Goal: Information Seeking & Learning: Check status

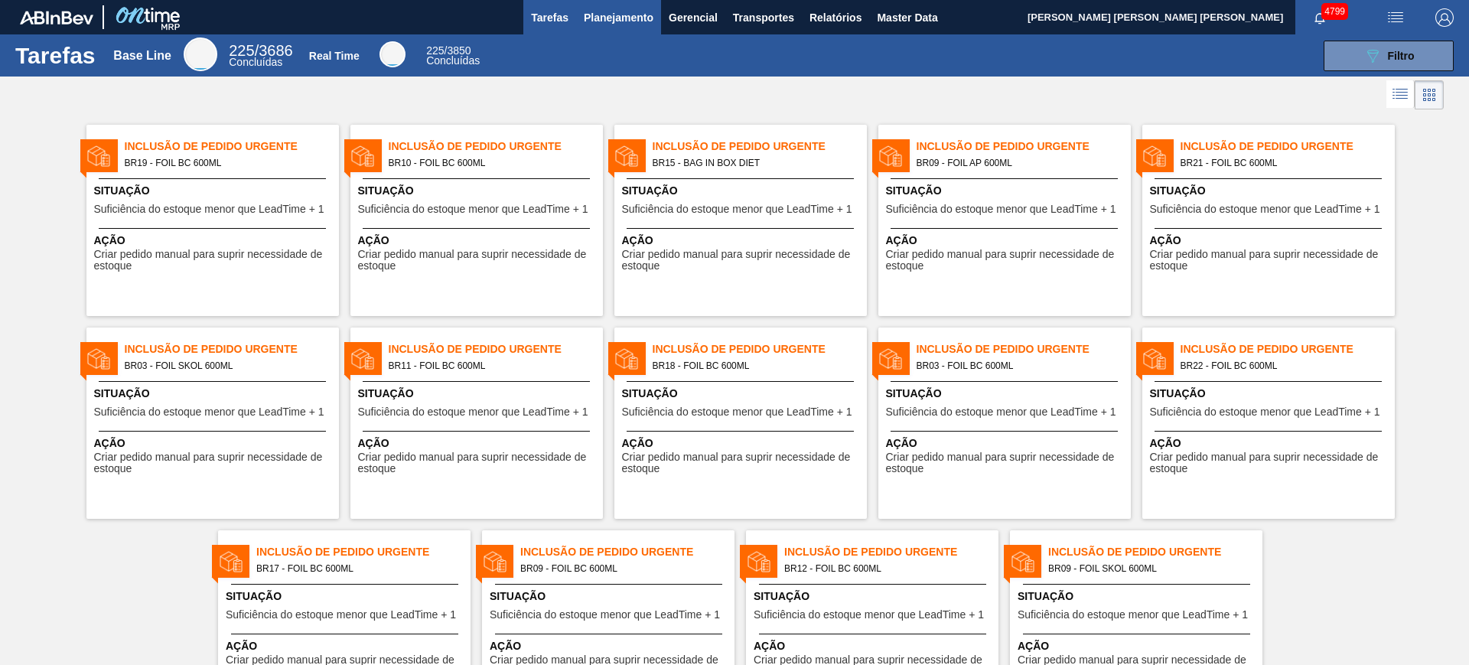
click at [611, 17] on span "Planejamento" at bounding box center [619, 17] width 70 height 18
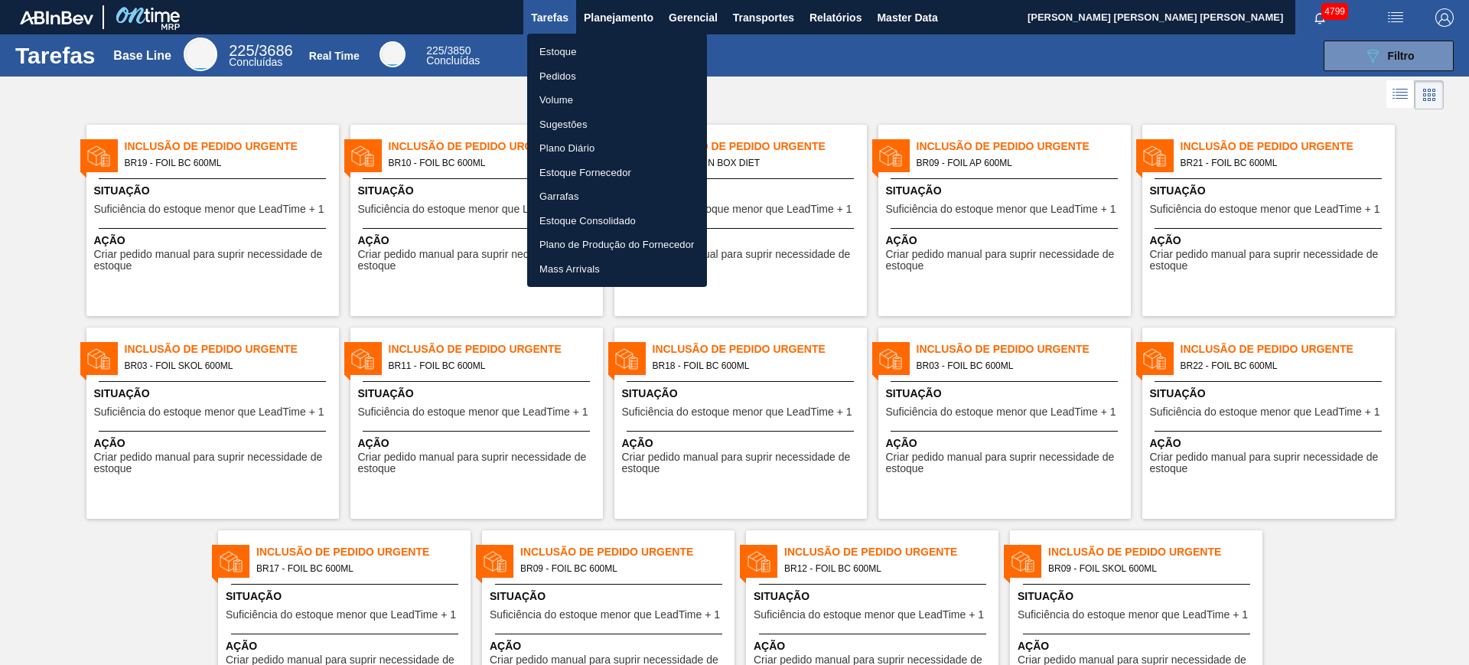
click at [598, 55] on li "Estoque" at bounding box center [617, 52] width 180 height 24
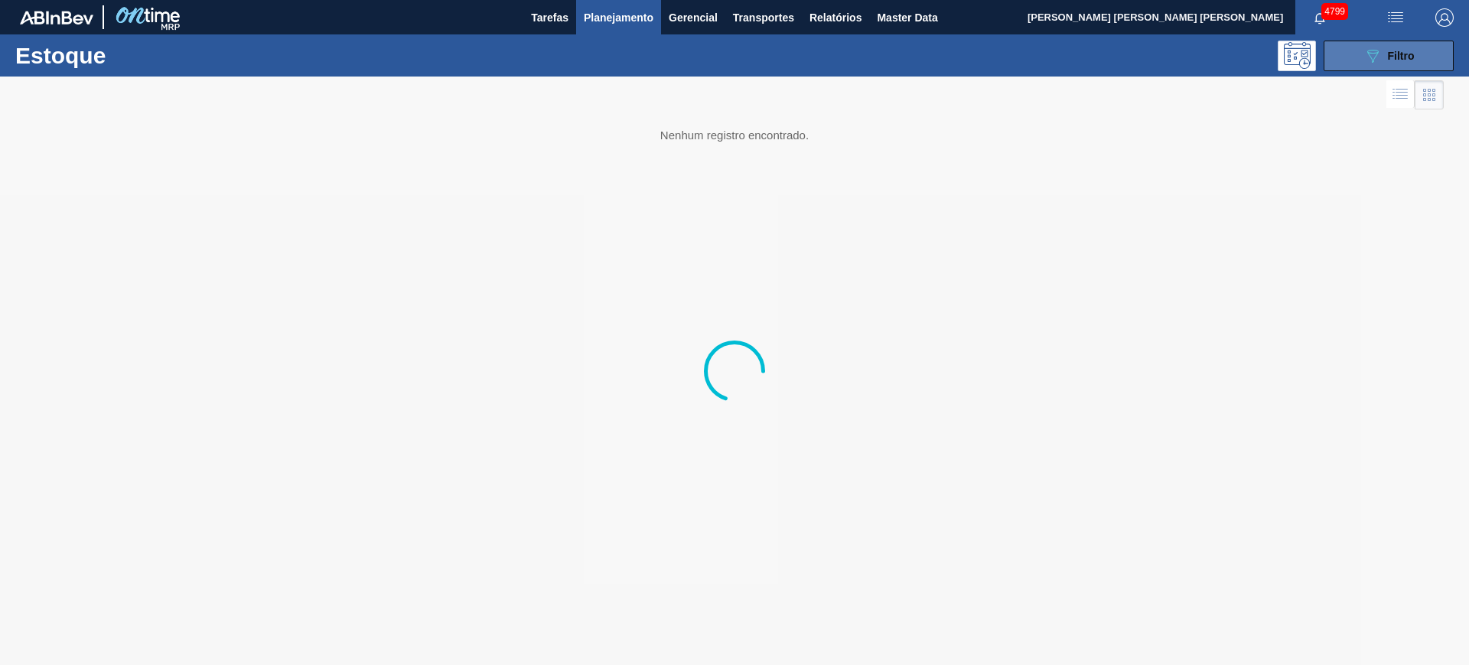
click at [1352, 58] on button "089F7B8B-B2A5-4AFE-B5C0-19BA573D28AC Filtro" at bounding box center [1389, 56] width 130 height 31
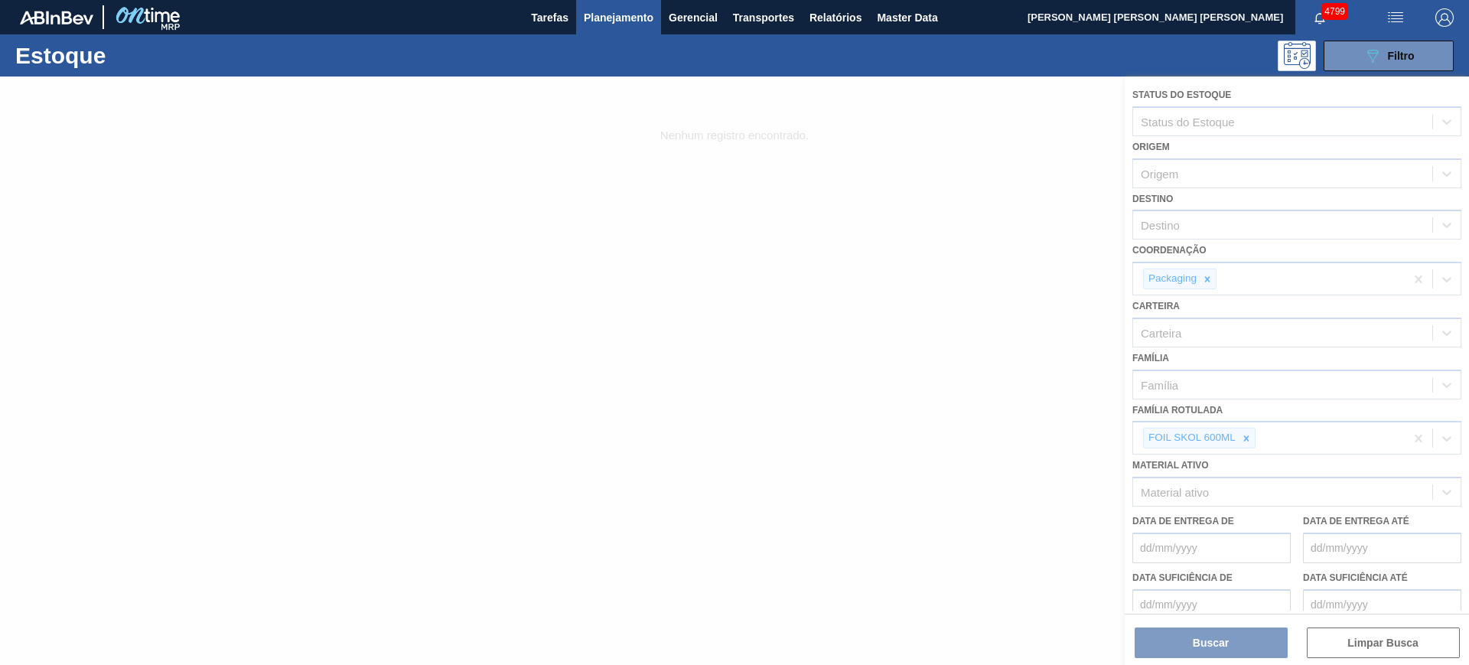
click at [1246, 434] on div at bounding box center [734, 371] width 1469 height 588
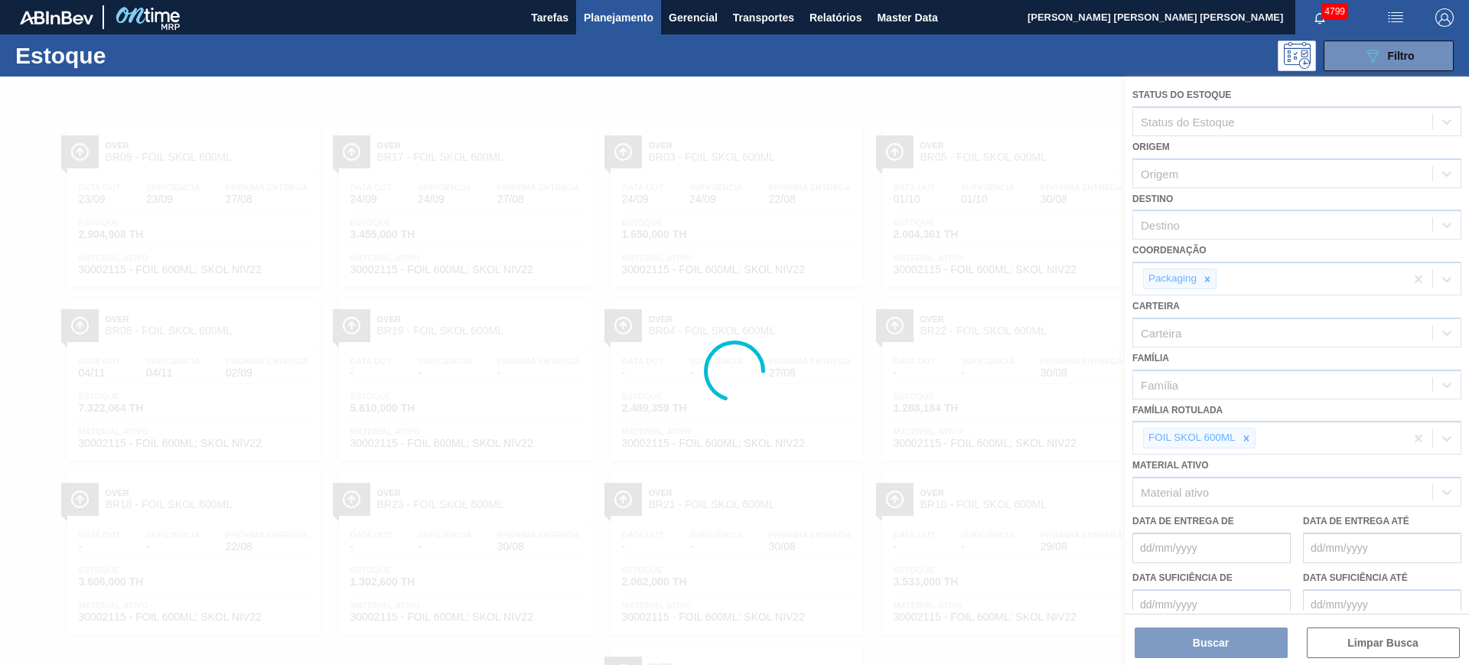
click at [1246, 434] on div at bounding box center [734, 371] width 1469 height 588
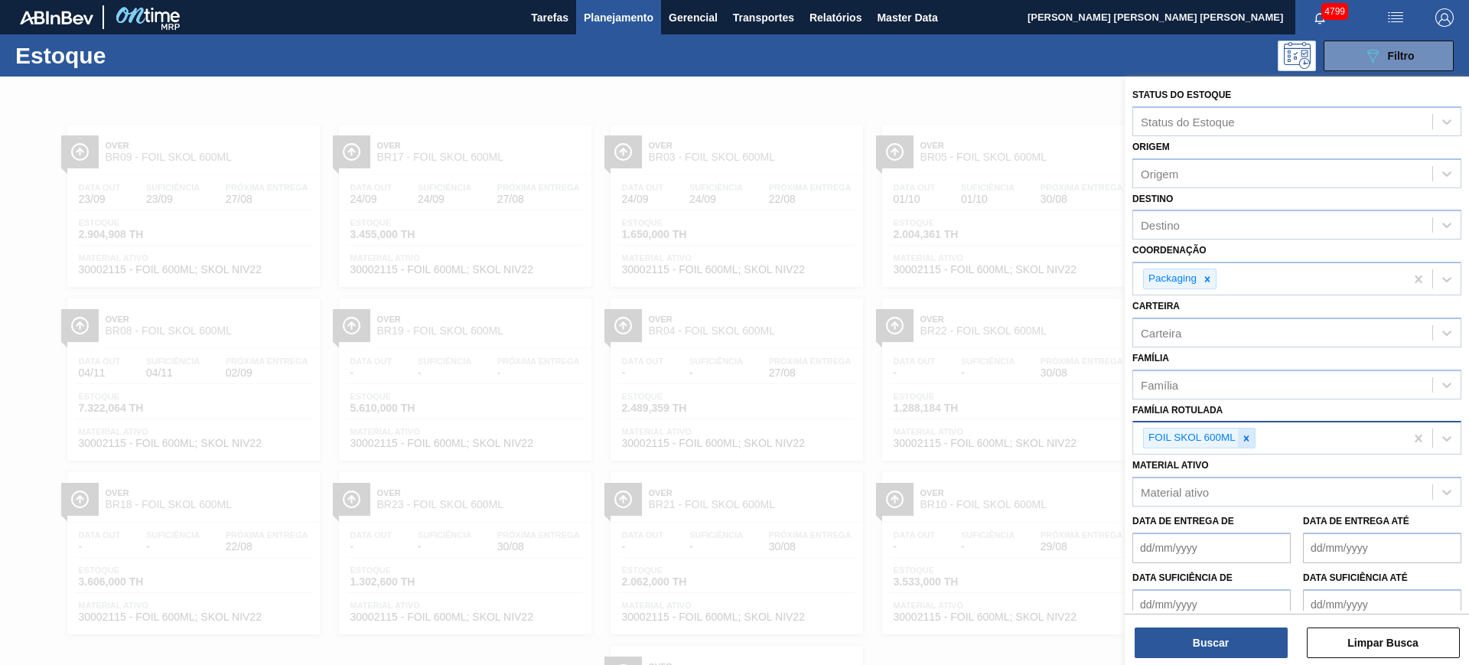
click at [1247, 434] on icon at bounding box center [1246, 438] width 11 height 11
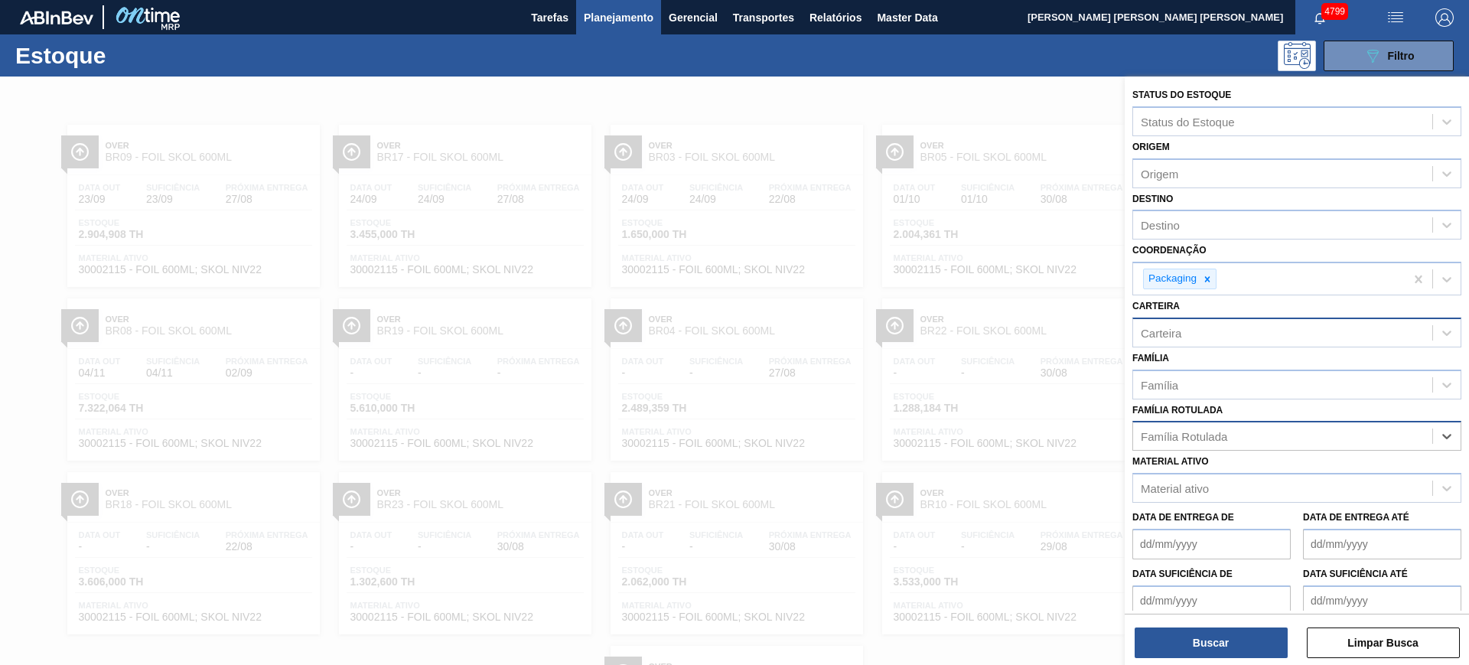
click at [1217, 341] on div "Carteira" at bounding box center [1282, 332] width 299 height 22
type input "packa"
click at [1271, 331] on icon at bounding box center [1266, 334] width 11 height 11
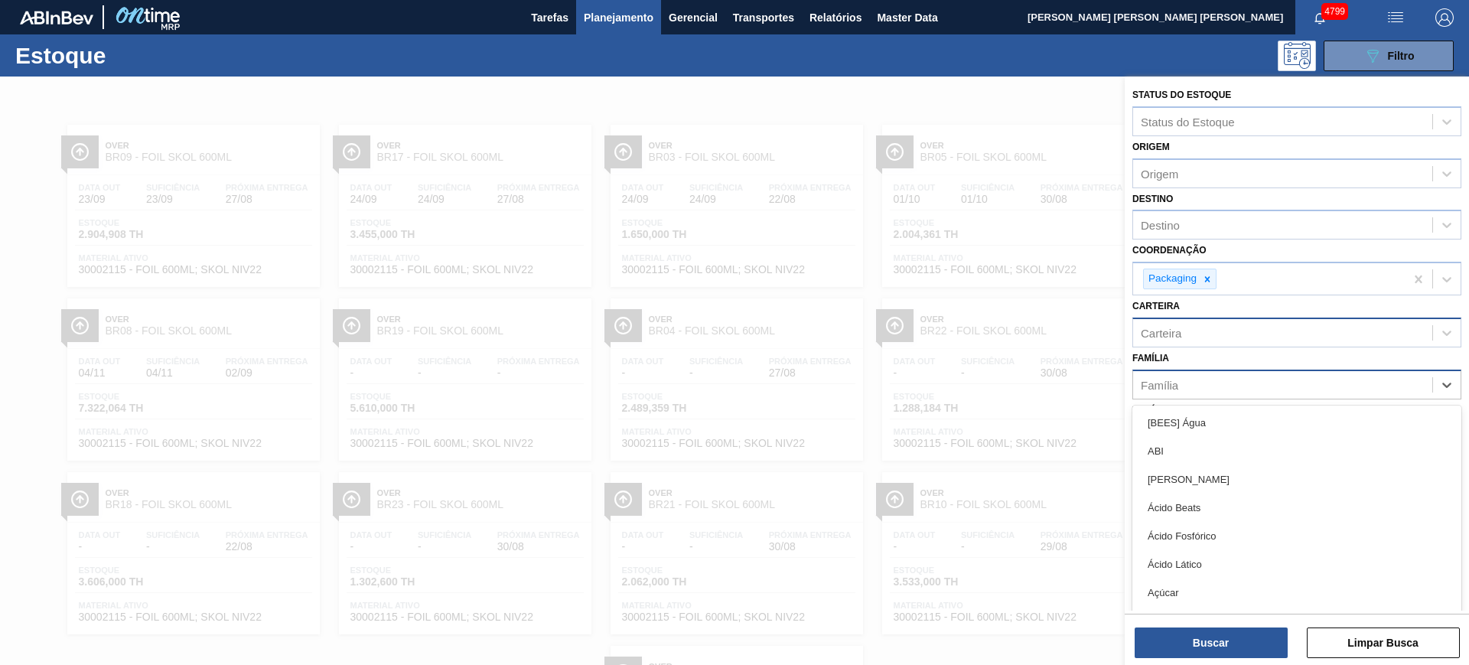
click at [1240, 386] on div "Família" at bounding box center [1282, 384] width 299 height 22
click at [1242, 365] on div "Família option [BEES] Água focused, 1 of 101. 101 results available. Use Up and…" at bounding box center [1296, 373] width 329 height 52
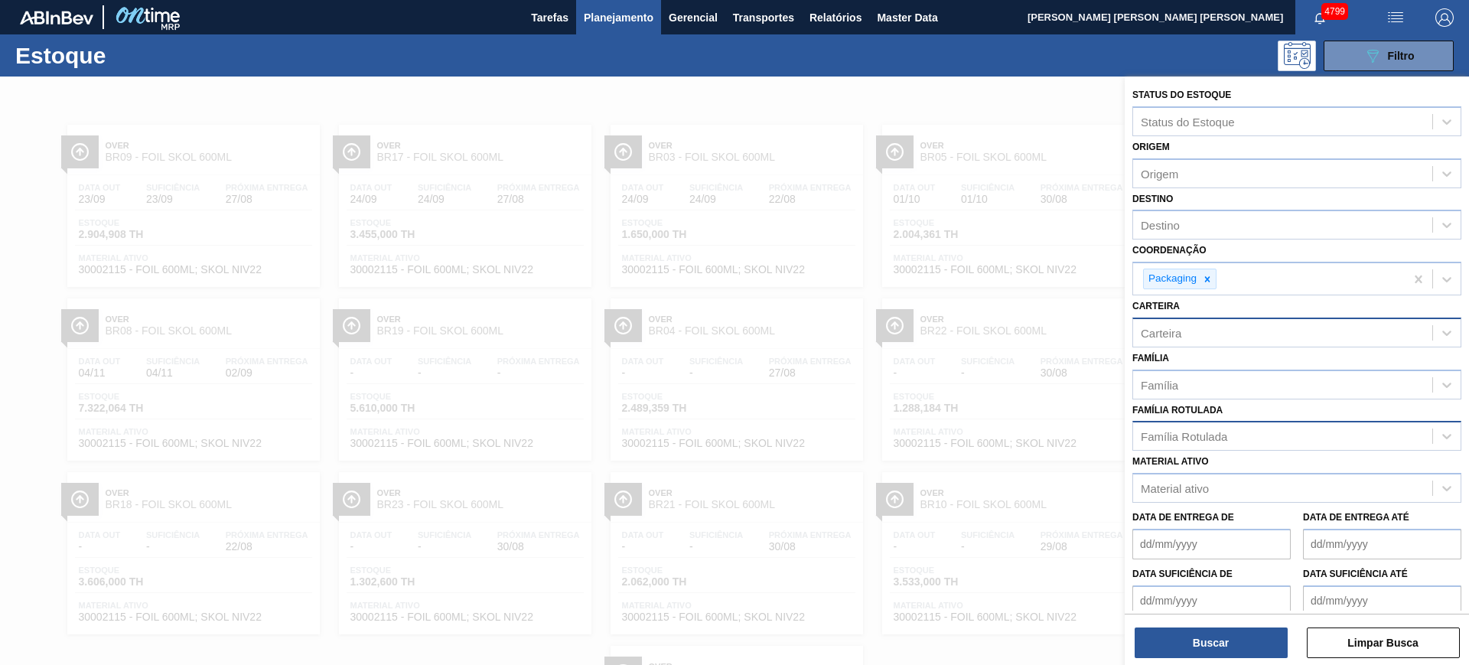
click at [1200, 433] on div "Família Rotulada" at bounding box center [1184, 436] width 86 height 13
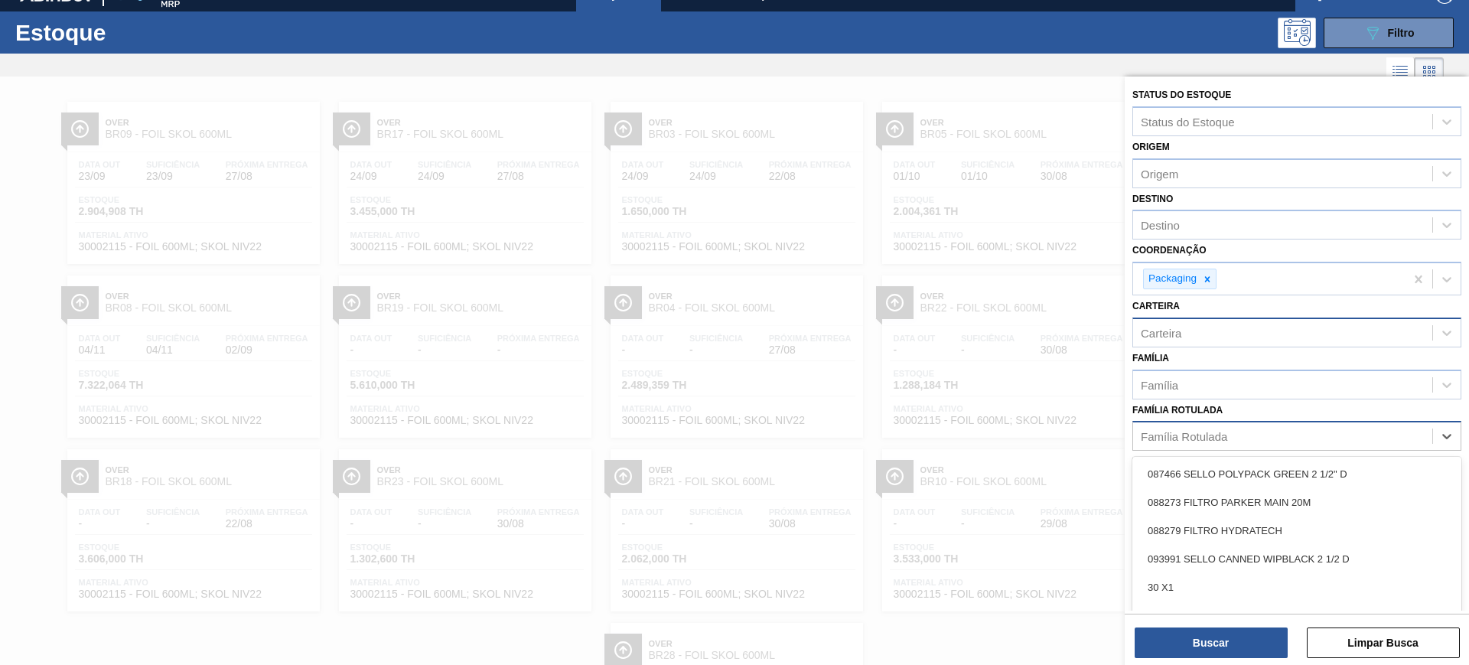
scroll to position [28, 0]
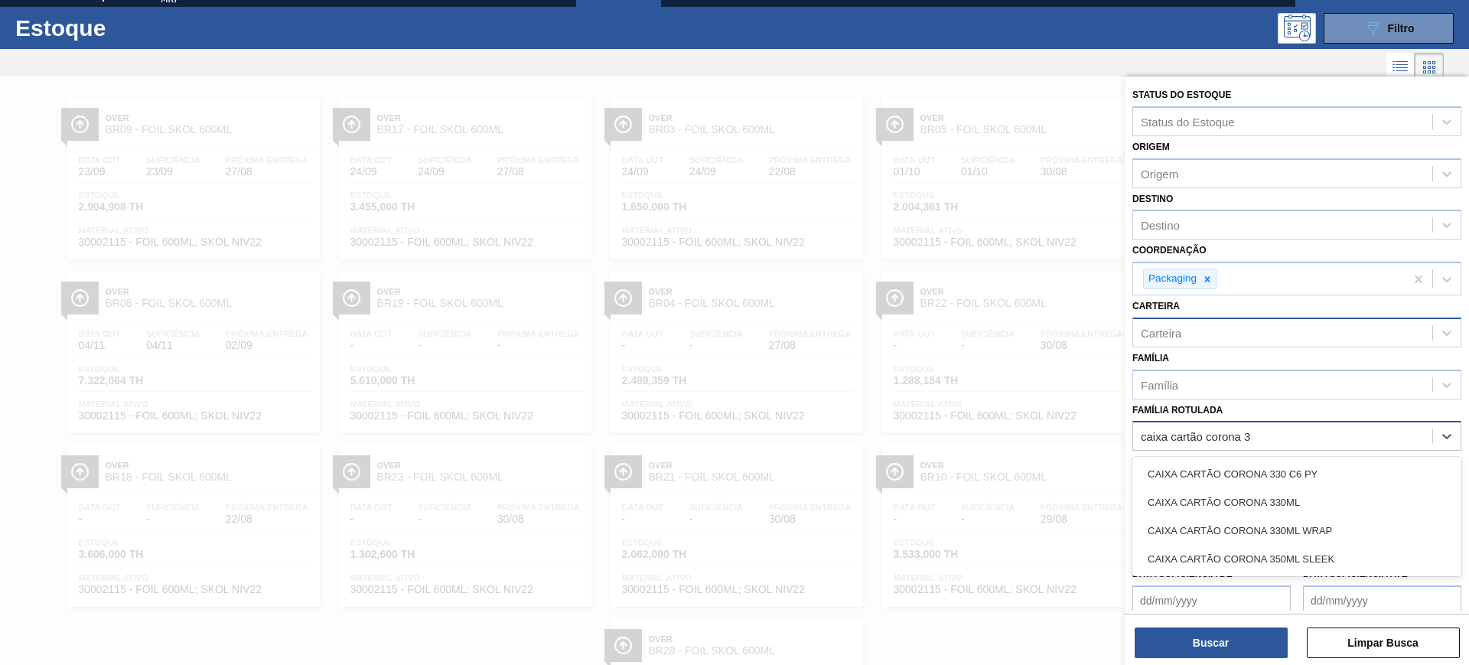
type Rotulada "caixa cartão corona 33"
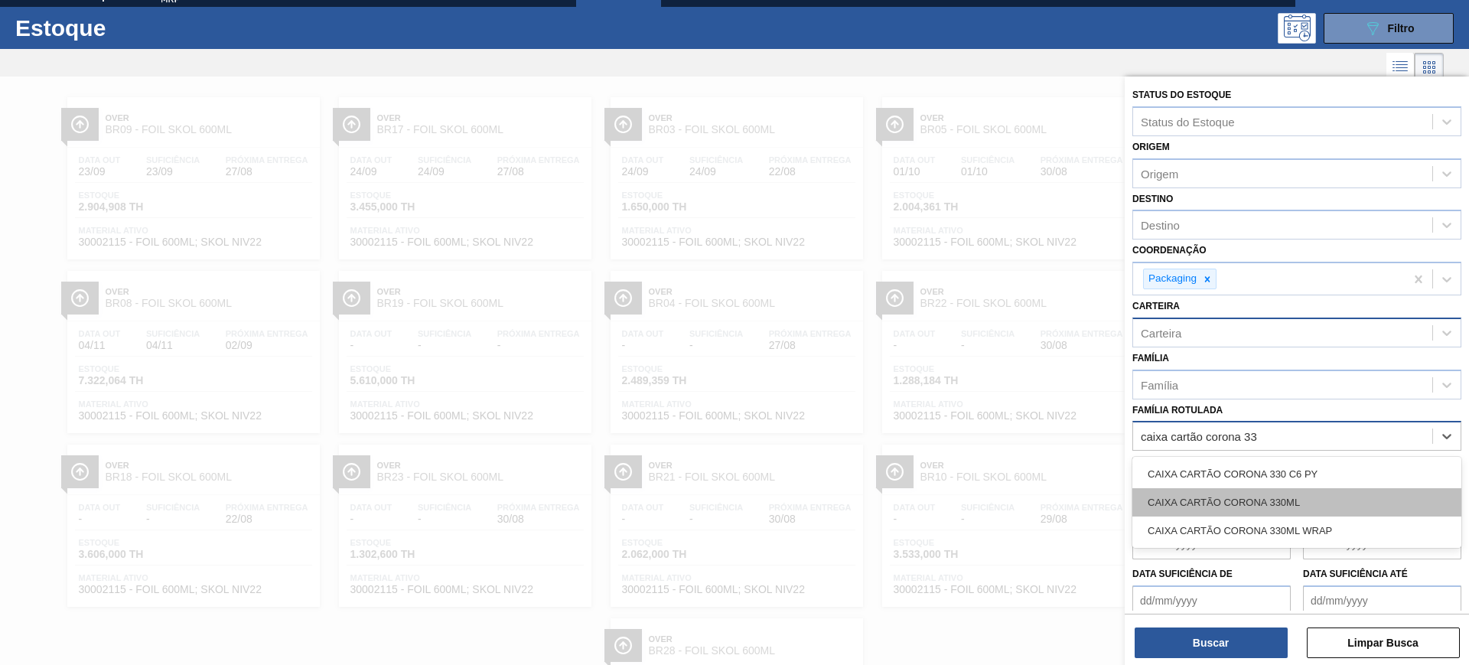
click at [1308, 507] on div "CAIXA CARTÃO CORONA 330ML" at bounding box center [1296, 502] width 329 height 28
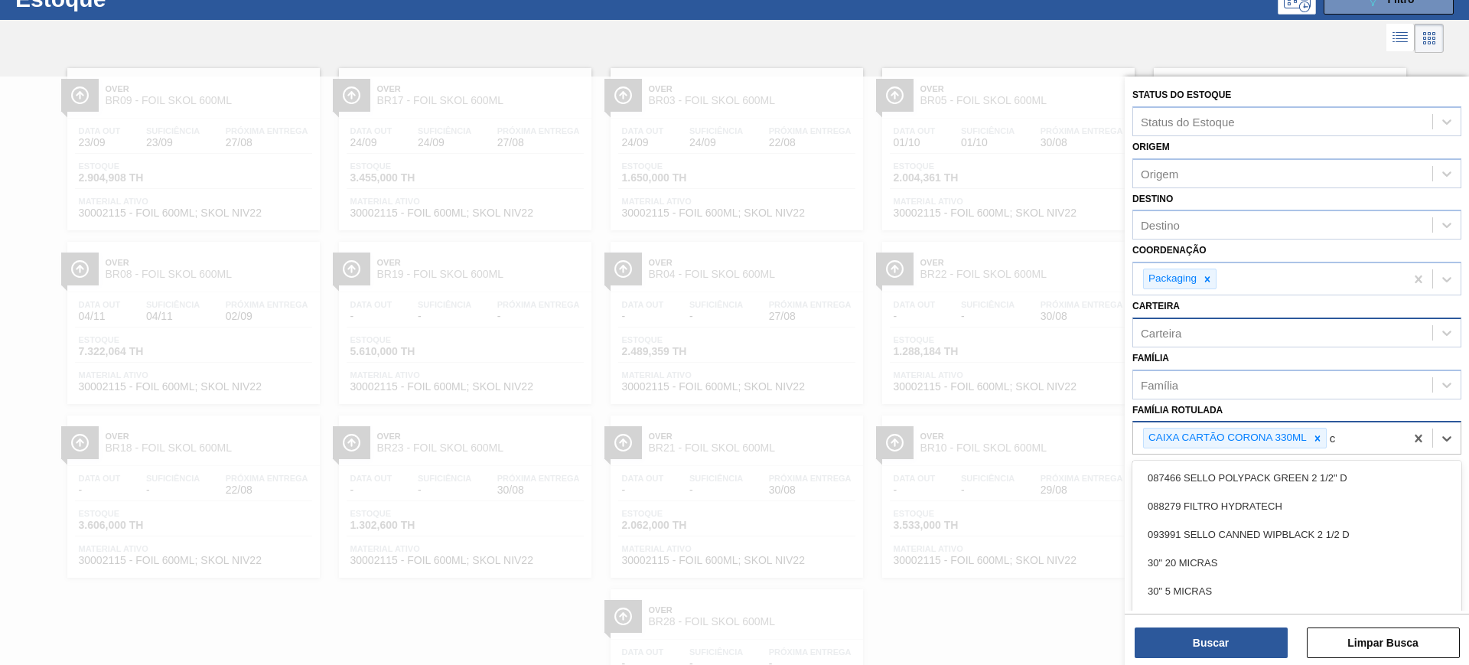
scroll to position [59, 0]
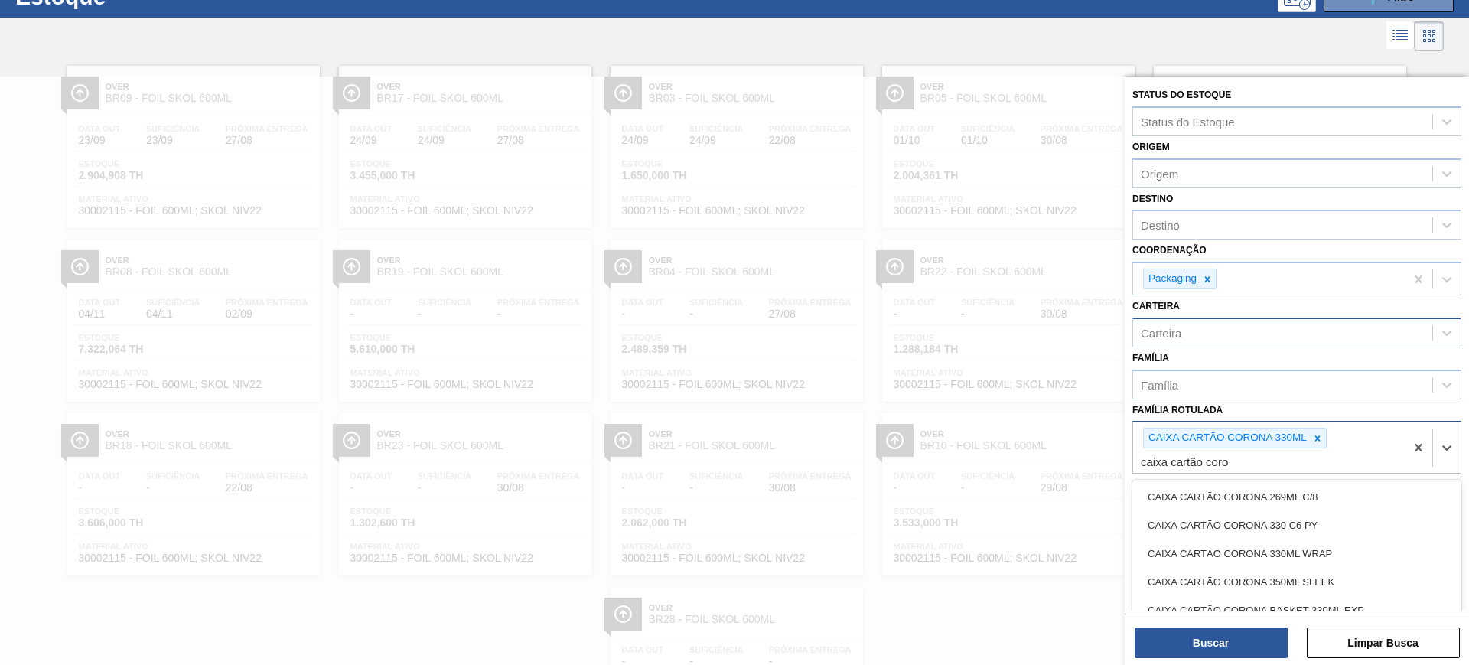
type Rotulada "caixa cartão coron"
click at [1354, 601] on div "CAIXA CARTÃO CORONITA 210ML" at bounding box center [1296, 605] width 329 height 28
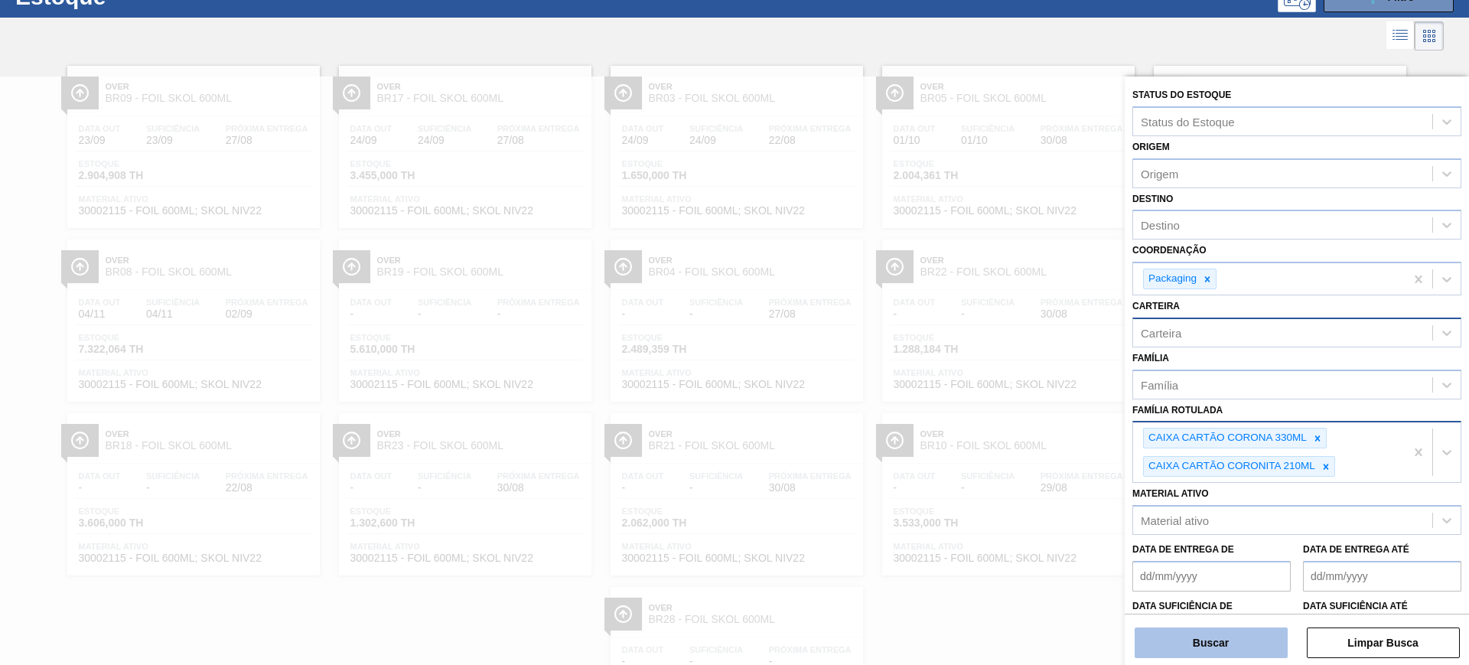
click at [1256, 643] on button "Buscar" at bounding box center [1211, 642] width 153 height 31
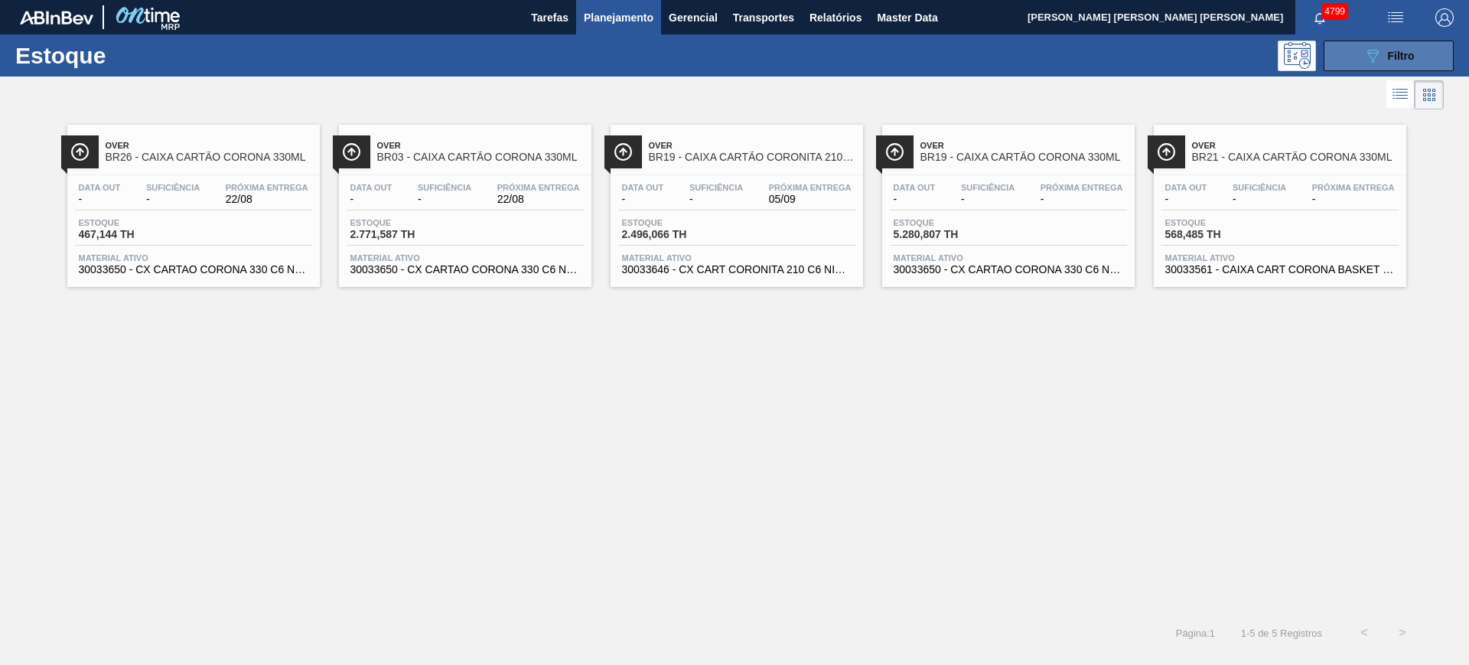
click at [1369, 61] on icon "089F7B8B-B2A5-4AFE-B5C0-19BA573D28AC" at bounding box center [1372, 56] width 18 height 18
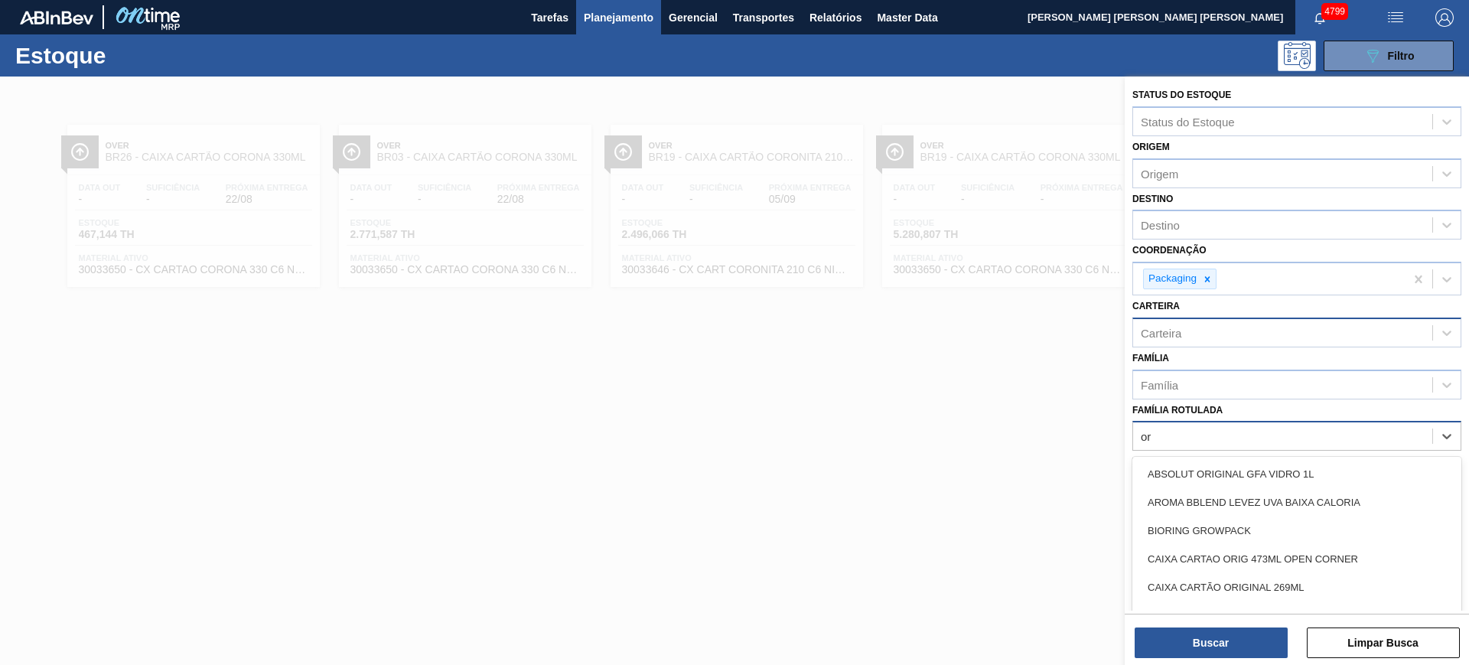
type Rotulada "o"
type Rotulada "caixa papelão orig"
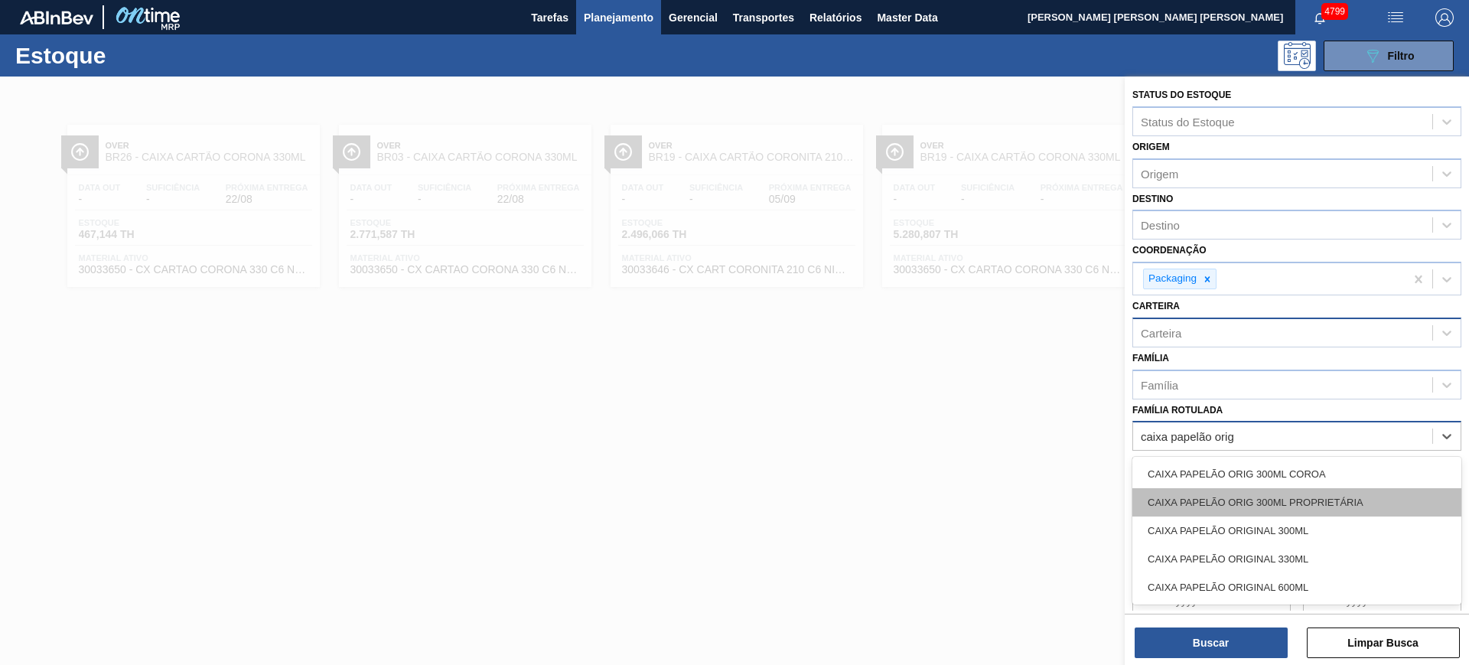
click at [1381, 500] on div "CAIXA PAPELÃO ORIG 300ML PROPRIETÁRIA" at bounding box center [1296, 502] width 329 height 28
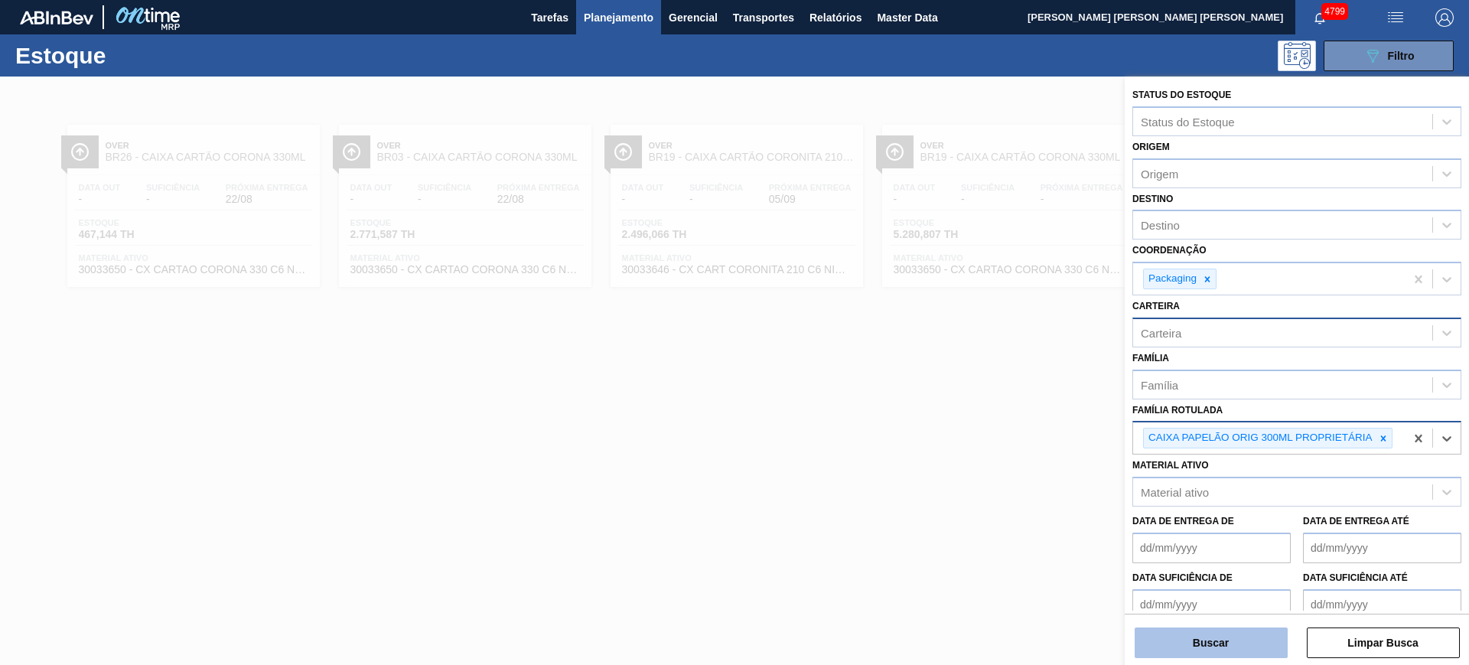
click at [1183, 653] on button "Buscar" at bounding box center [1211, 642] width 153 height 31
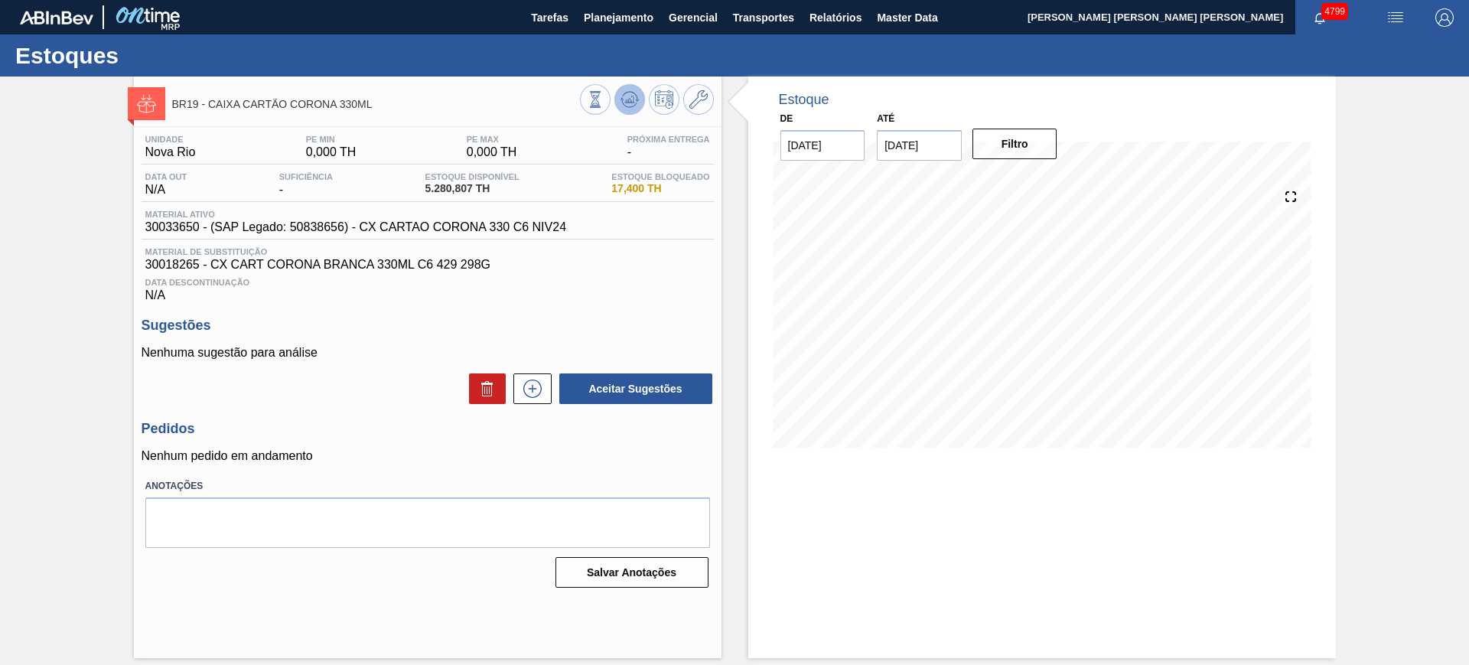
click at [604, 97] on icon at bounding box center [595, 99] width 17 height 17
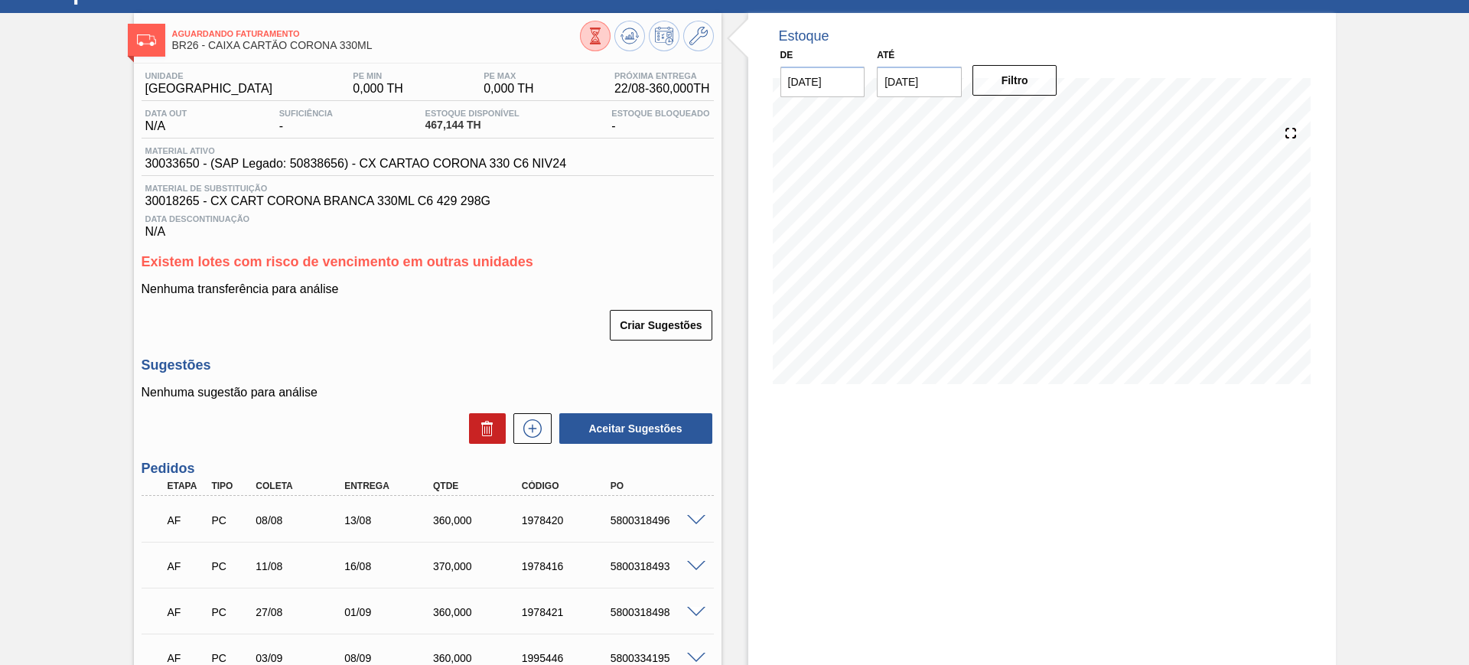
scroll to position [58, 0]
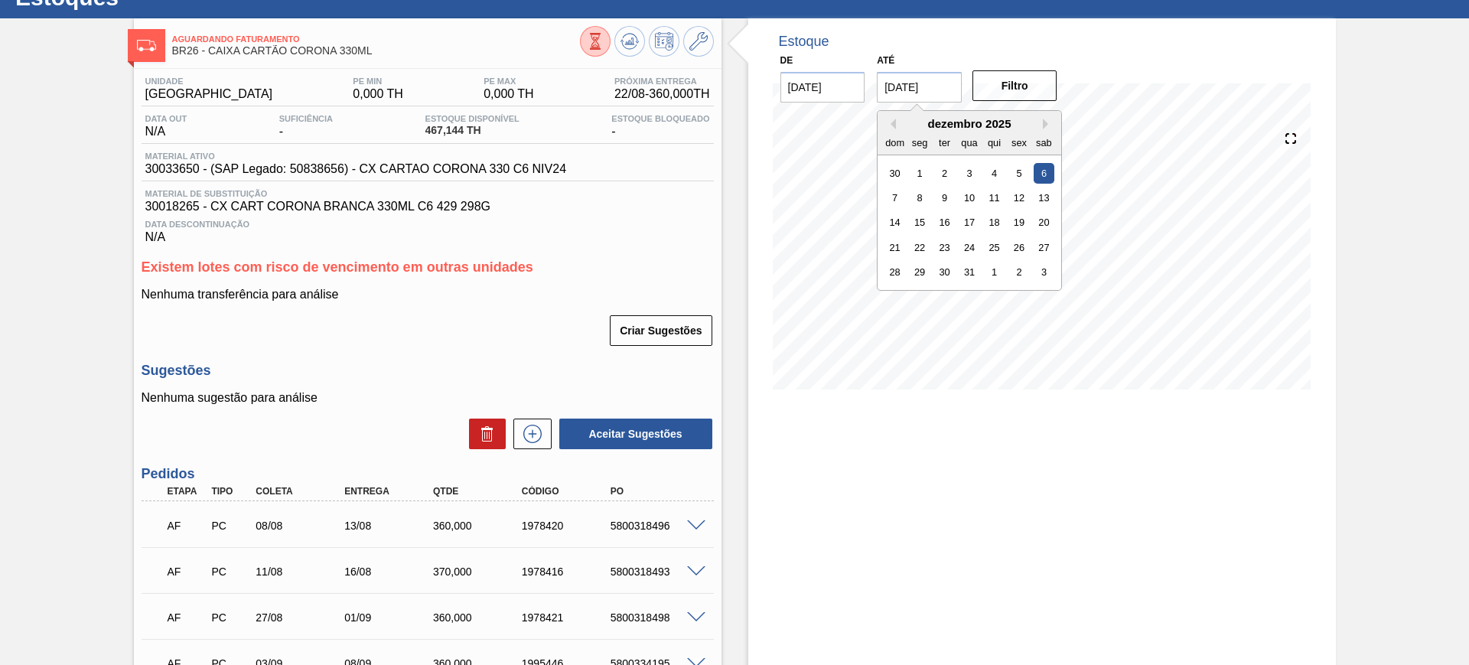
click at [926, 91] on input "06/12/2025" at bounding box center [919, 87] width 85 height 31
click at [1049, 120] on button "Next Month" at bounding box center [1048, 124] width 11 height 11
click at [1008, 460] on div "Estoque De 22/08/2025 Até 06/12/2025 Filtro 27/08 Projeção de Estoque 606.516 N…" at bounding box center [1042, 437] width 588 height 838
